Goal: Task Accomplishment & Management: Use online tool/utility

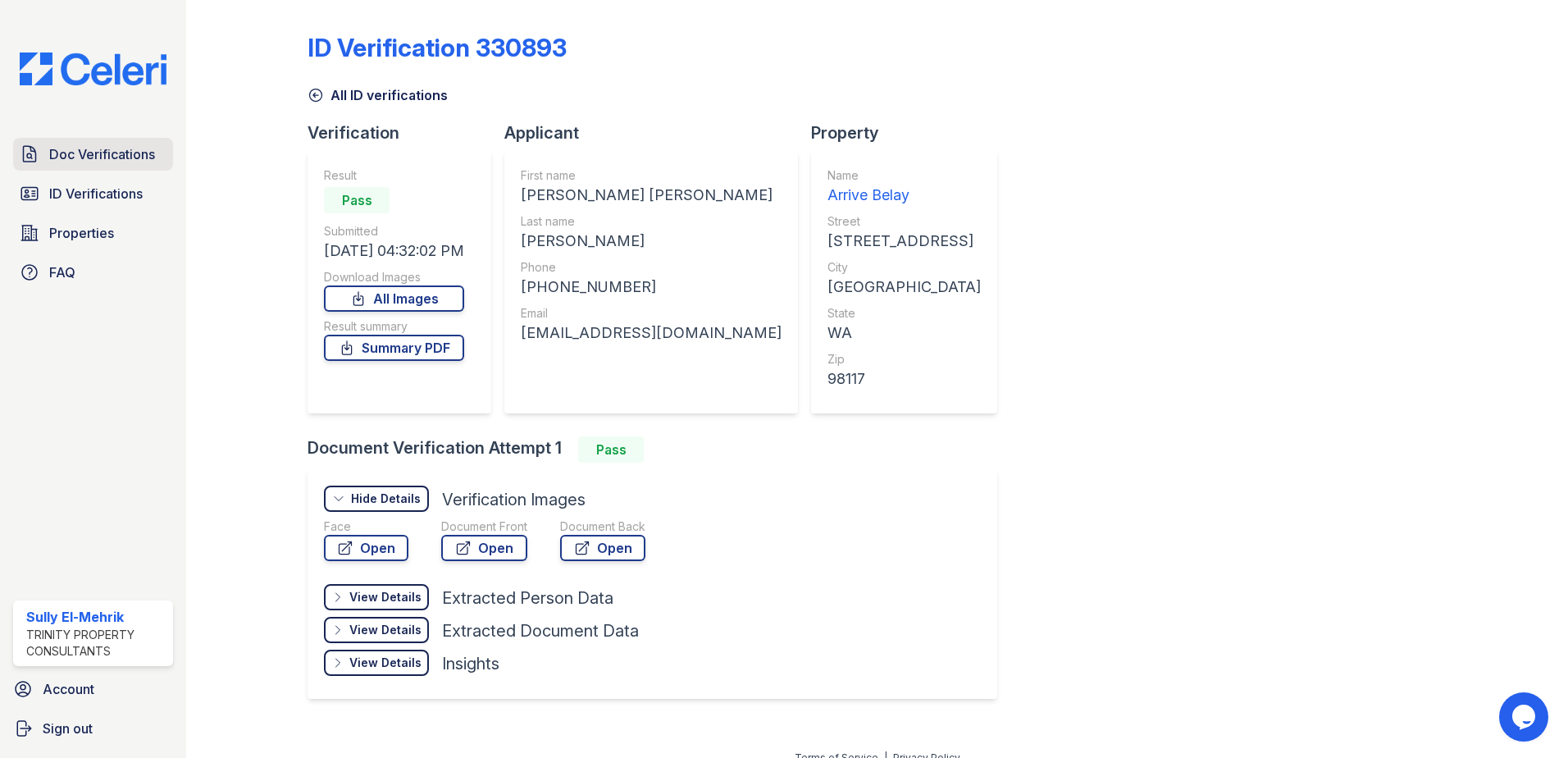
click at [97, 149] on span "Doc Verifications" at bounding box center [101, 154] width 105 height 20
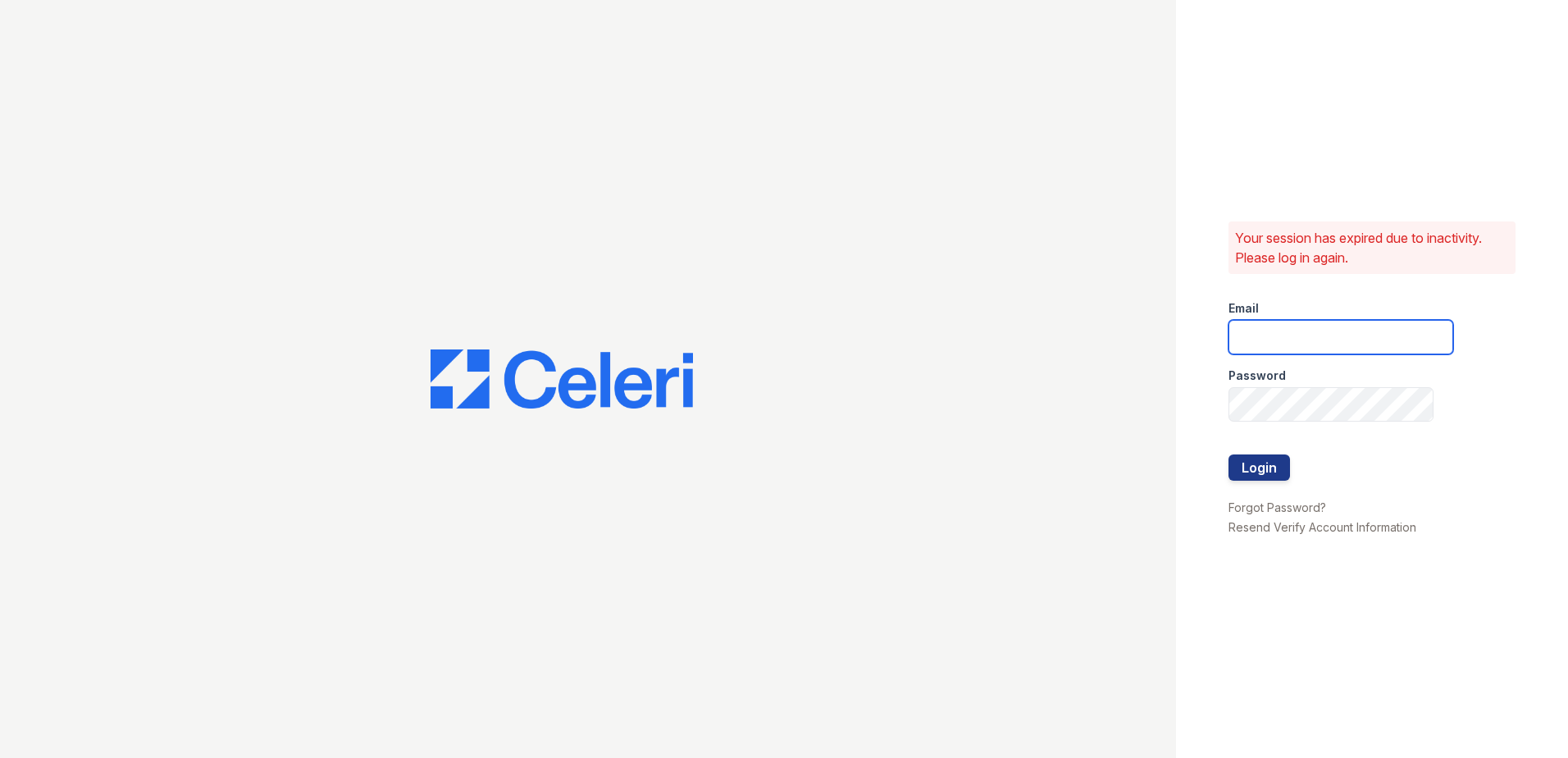
type input "[EMAIL_ADDRESS][DOMAIN_NAME]"
click at [1236, 451] on div at bounding box center [1340, 438] width 225 height 33
click at [1240, 466] on button "Login" at bounding box center [1259, 468] width 62 height 26
